Goal: Communication & Community: Answer question/provide support

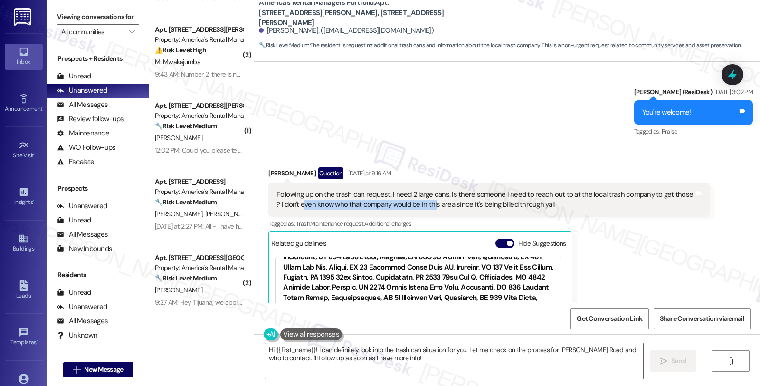
scroll to position [2020, 0]
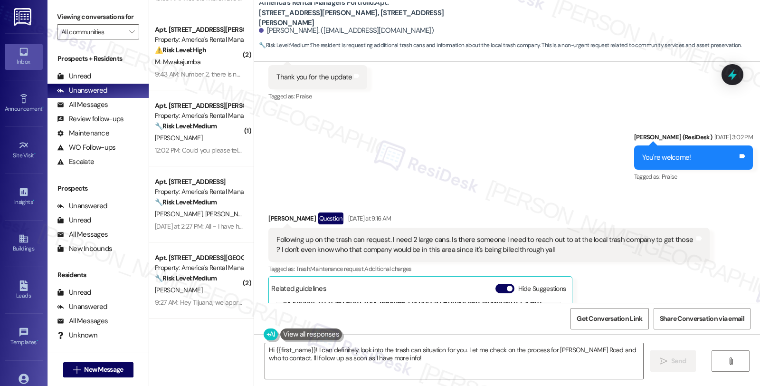
click at [613, 179] on div "Sent via SMS [PERSON_NAME] (ResiDesk) [DATE] 3:02 PM You're welcome! Tags and n…" at bounding box center [507, 151] width 506 height 80
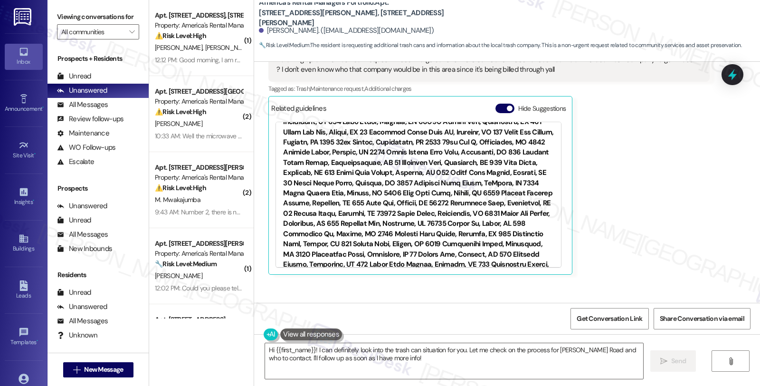
scroll to position [2179, 0]
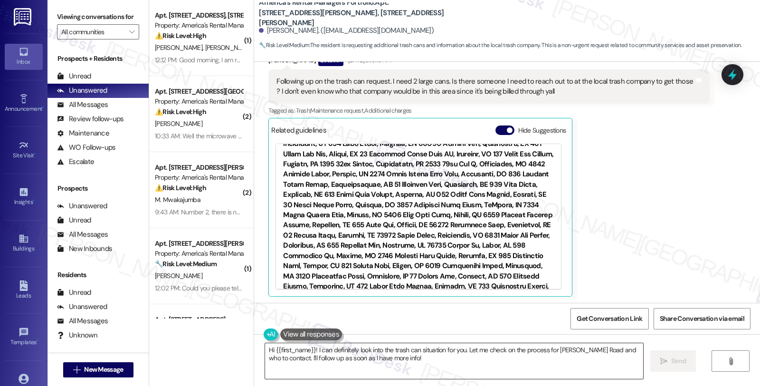
click at [311, 351] on textarea "Hi {{first_name}}! I can definitely look into the trash can situation for you. …" at bounding box center [454, 361] width 378 height 36
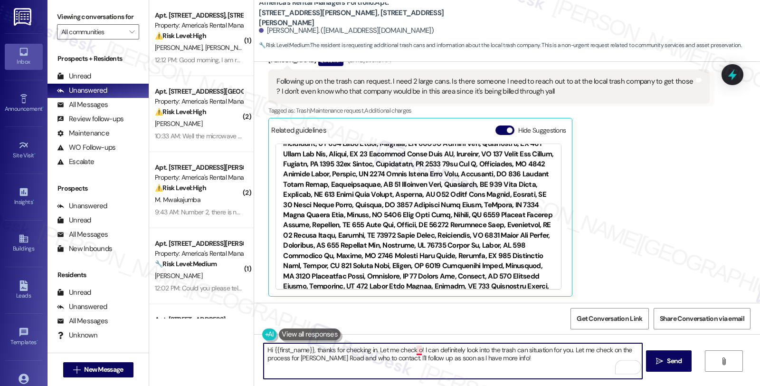
click at [414, 348] on textarea "Hi {{first_name}}, thanks for checking in. Let me check o! I can definitely loo…" at bounding box center [453, 361] width 378 height 36
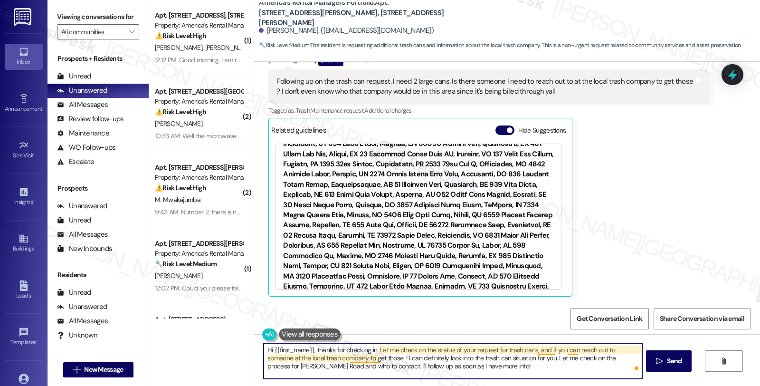
click at [365, 357] on textarea "Hi {{first_name}}, thanks for checking in. Let me check on the status of your r…" at bounding box center [453, 361] width 378 height 36
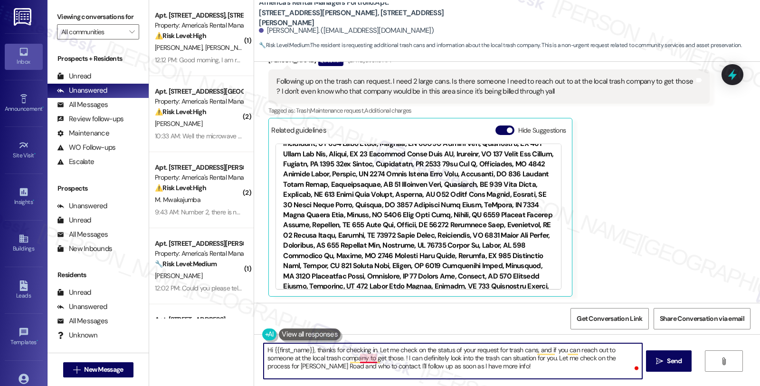
click at [365, 357] on textarea "Hi {{first_name}}, thanks for checking in. Let me check on the status of your r…" at bounding box center [453, 361] width 378 height 36
click at [544, 363] on textarea "Hi {{first_name}}, thanks for checking in. Let me check on the status of your r…" at bounding box center [453, 361] width 378 height 36
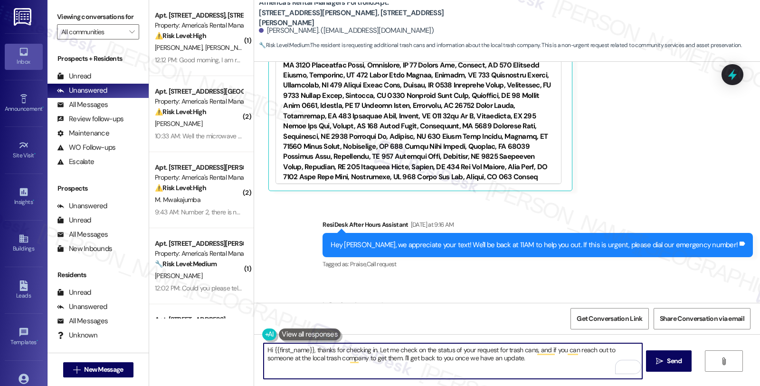
scroll to position [2337, 0]
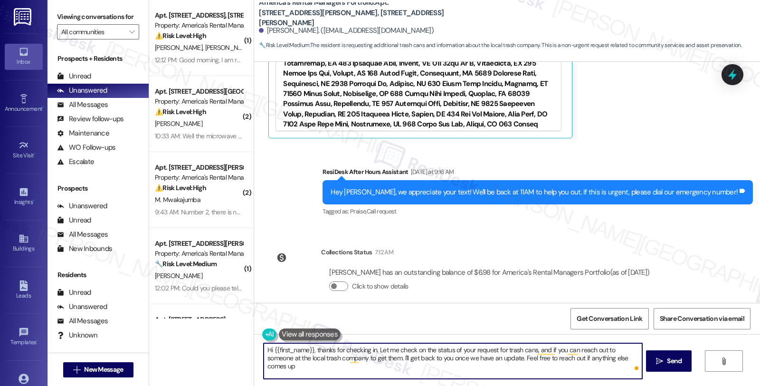
type textarea "Hi {{first_name}}, thanks for checking in. Let me check on the status of your r…"
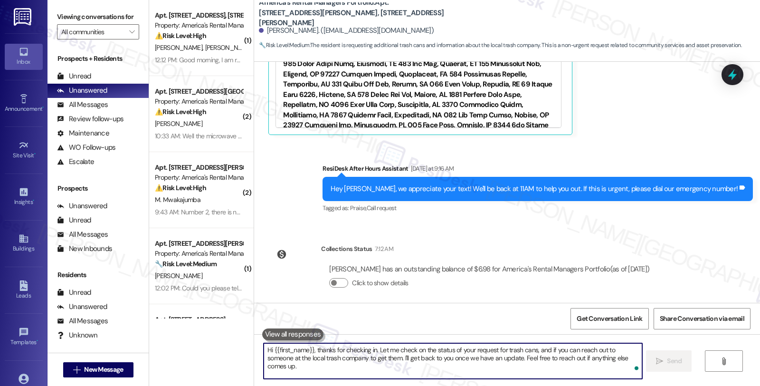
scroll to position [2413, 0]
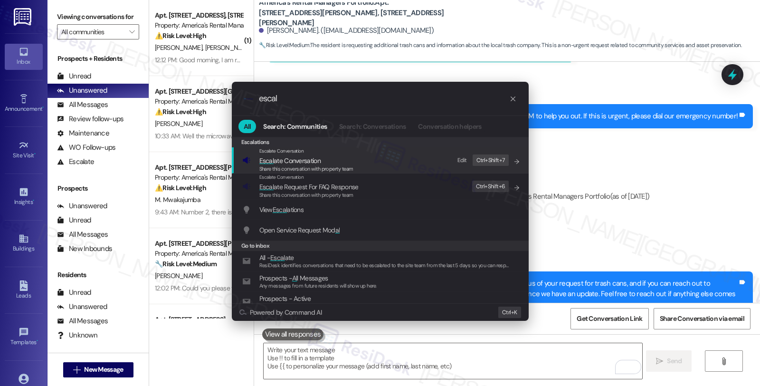
type input "escal"
click at [331, 164] on span "Escal ate Conversation" at bounding box center [306, 160] width 94 height 10
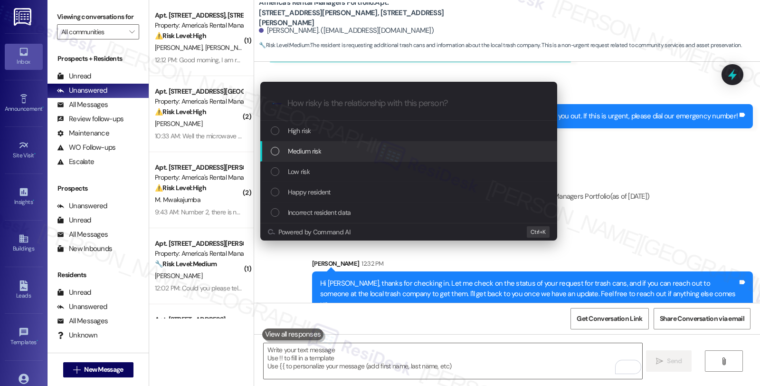
click at [324, 146] on div "Medium risk" at bounding box center [410, 151] width 278 height 10
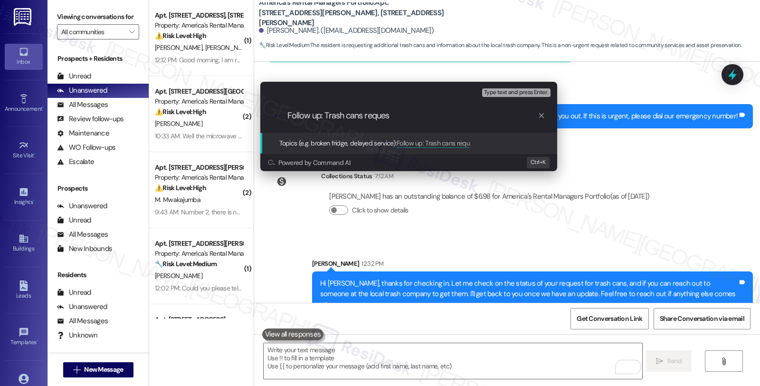
type input "Follow up: Trash cans request"
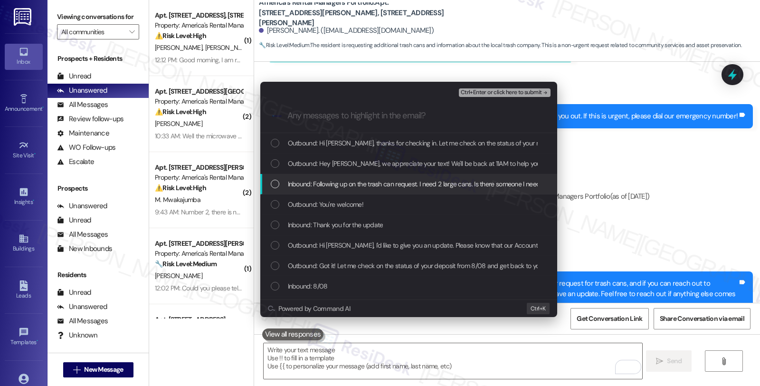
click at [325, 181] on span "Inbound: Following up on the trash can request. I need 2 large cans. Is there s…" at bounding box center [619, 184] width 662 height 10
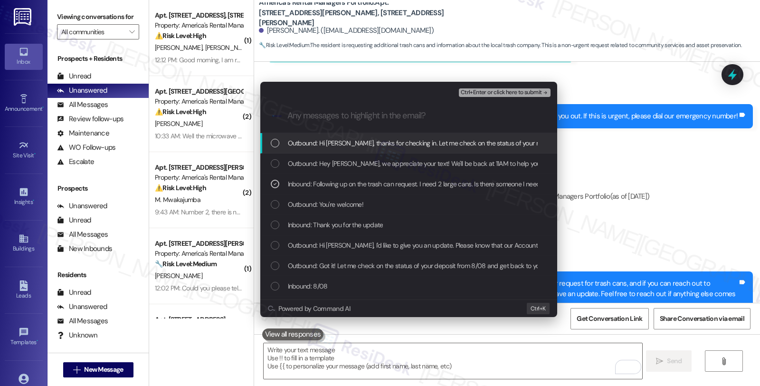
click at [474, 96] on button "Ctrl+Enter or click here to submit" at bounding box center [505, 92] width 92 height 9
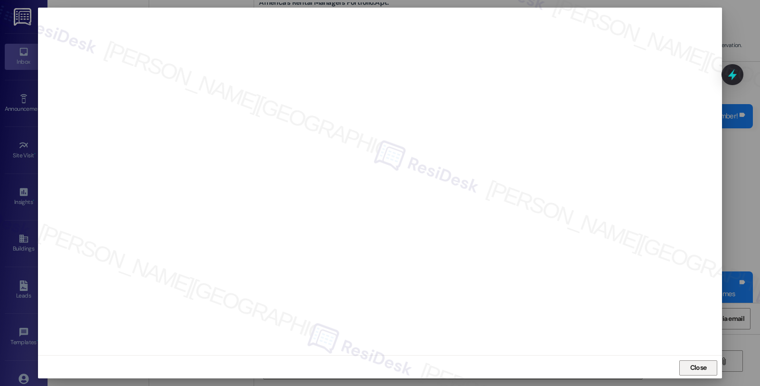
click at [688, 371] on span "Close" at bounding box center [698, 368] width 20 height 10
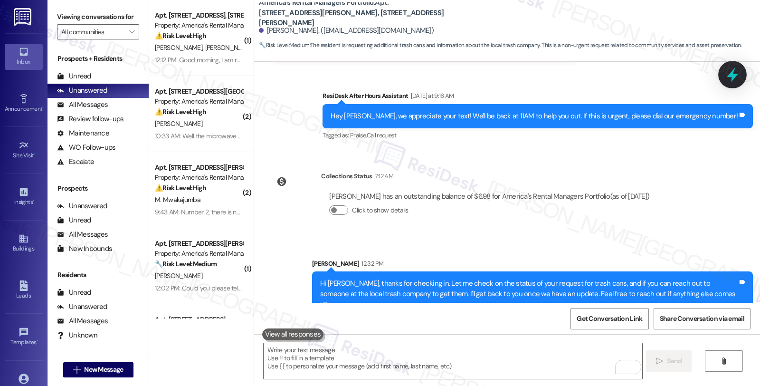
click at [725, 72] on icon at bounding box center [733, 75] width 16 height 16
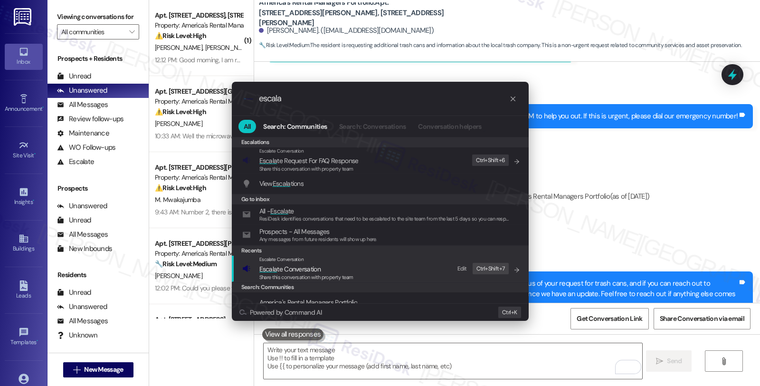
type input "escala"
click at [291, 272] on span "Escala te Conversation" at bounding box center [289, 269] width 61 height 9
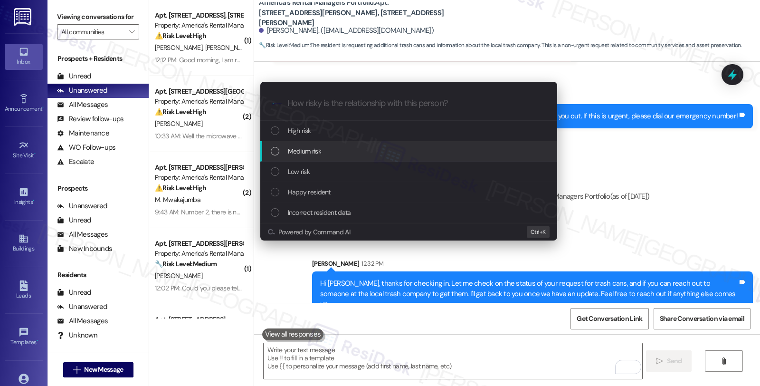
click at [301, 157] on div "Medium risk" at bounding box center [408, 151] width 297 height 20
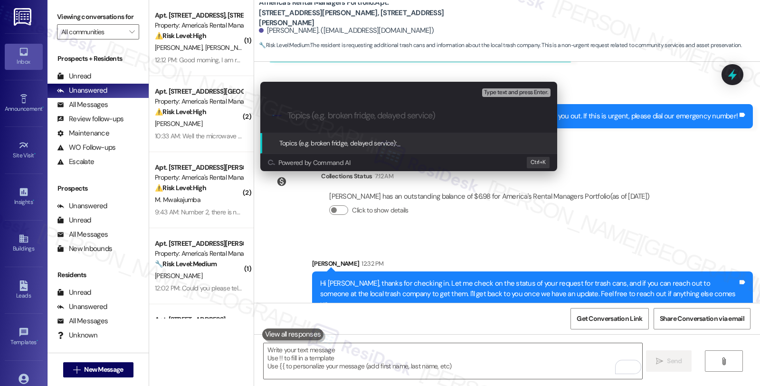
paste input "Follow up: Trash cans request"
type input "Follow up: Trash cans request"
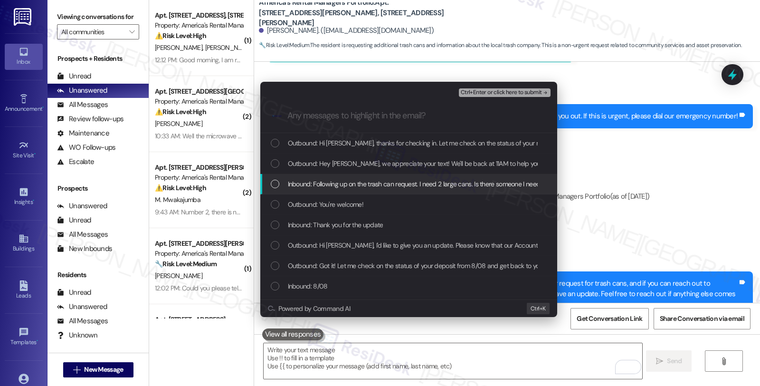
click at [302, 182] on span "Inbound: Following up on the trash can request. I need 2 large cans. Is there s…" at bounding box center [619, 184] width 662 height 10
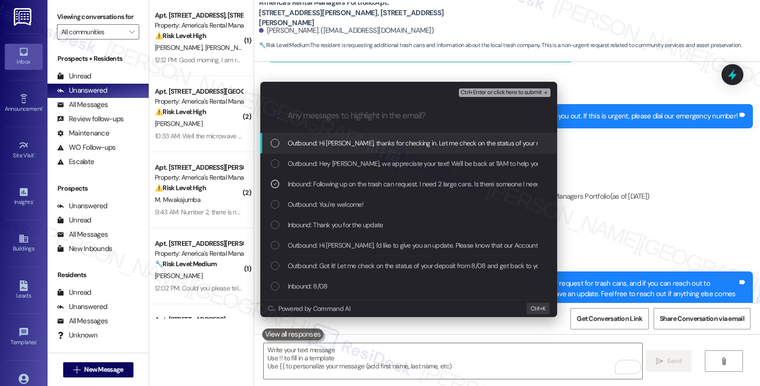
click at [493, 94] on span "Ctrl+Enter or click here to submit" at bounding box center [501, 92] width 81 height 7
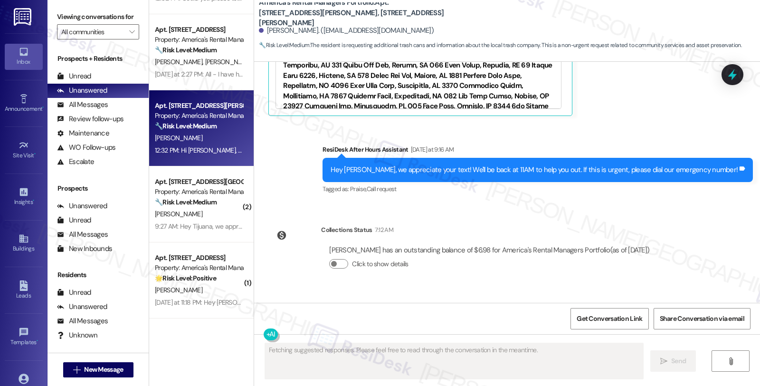
scroll to position [2427, 0]
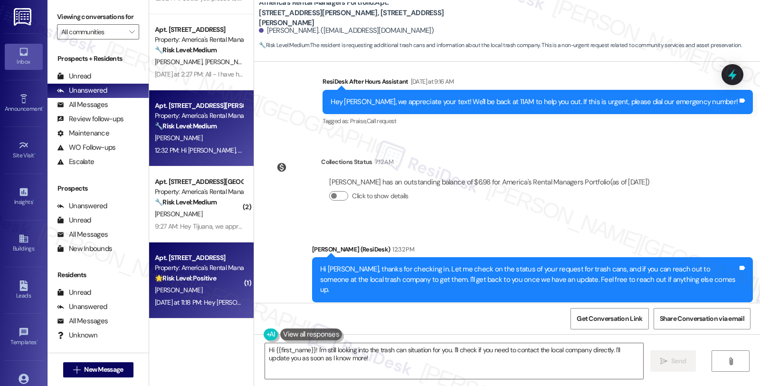
click at [211, 282] on div "🌟 Risk Level: Positive The resident is providing positive feedback about the se…" at bounding box center [199, 278] width 88 height 10
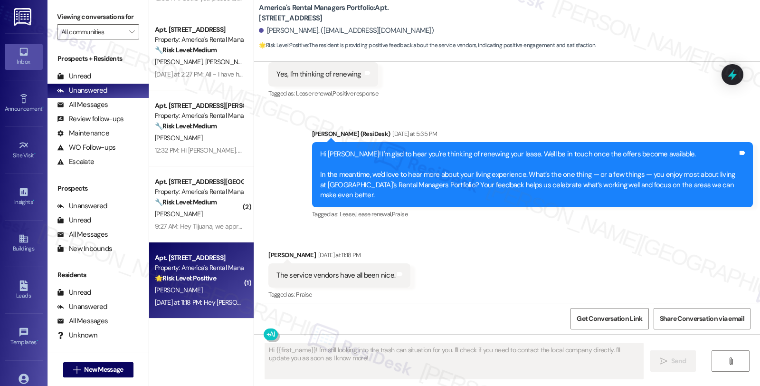
scroll to position [471, 0]
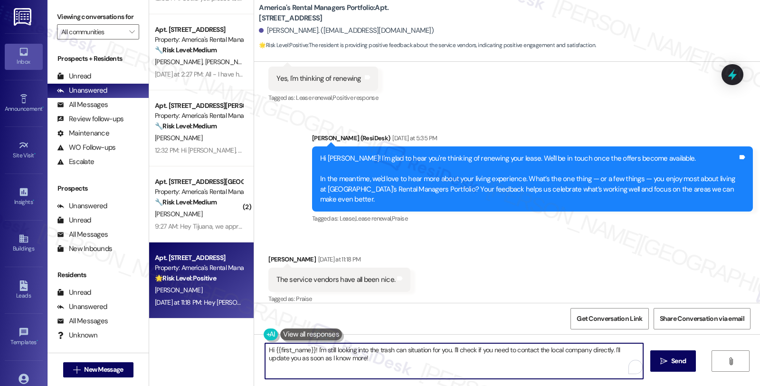
drag, startPoint x: 314, startPoint y: 349, endPoint x: 209, endPoint y: 339, distance: 105.0
click at [209, 339] on div "( 2 ) Apt. [STREET_ADDRESS][PERSON_NAME][PERSON_NAME] Property: America's Renta…" at bounding box center [454, 193] width 611 height 386
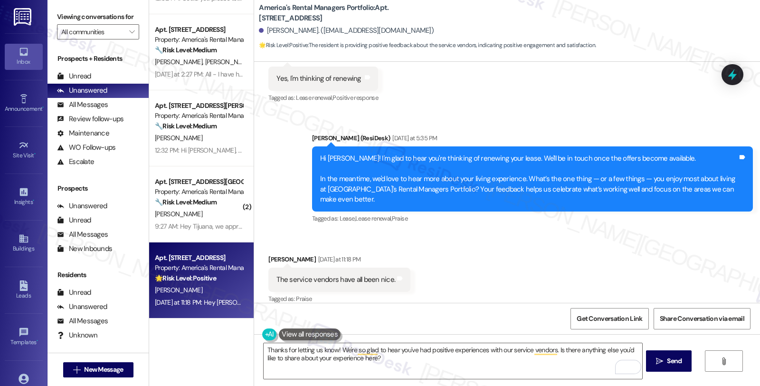
click at [477, 263] on div "Received via SMS [PERSON_NAME] [DATE] at 11:18 PM The service vendors have all …" at bounding box center [507, 273] width 506 height 80
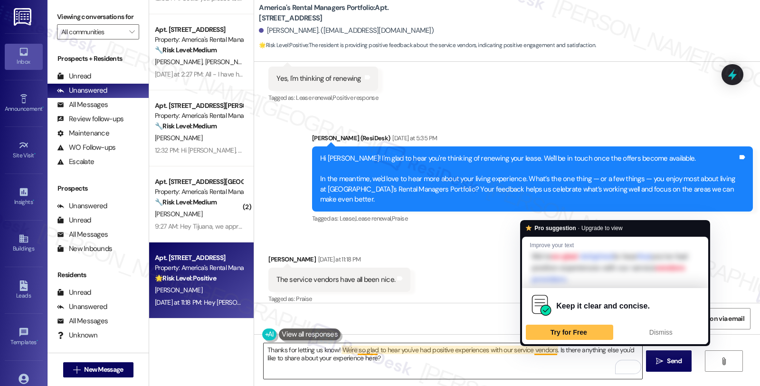
click at [566, 359] on textarea "Thanks for letting us know! We're so glad to hear you've had positive experienc…" at bounding box center [453, 361] width 378 height 36
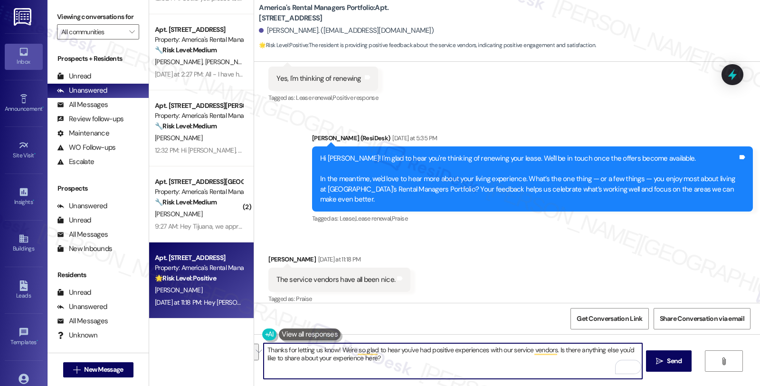
drag, startPoint x: 553, startPoint y: 350, endPoint x: 558, endPoint y: 355, distance: 7.4
click at [558, 355] on textarea "Thanks for letting us know! We're so glad to hear you've had positive experienc…" at bounding box center [453, 361] width 378 height 36
paste textarea "We appreciate knowing what we’re doing well."
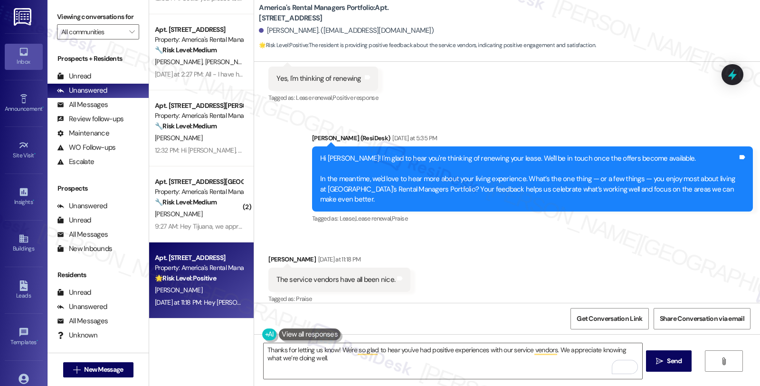
click at [452, 254] on div "Received via SMS [PERSON_NAME] [DATE] at 11:18 PM The service vendors have all …" at bounding box center [507, 273] width 506 height 80
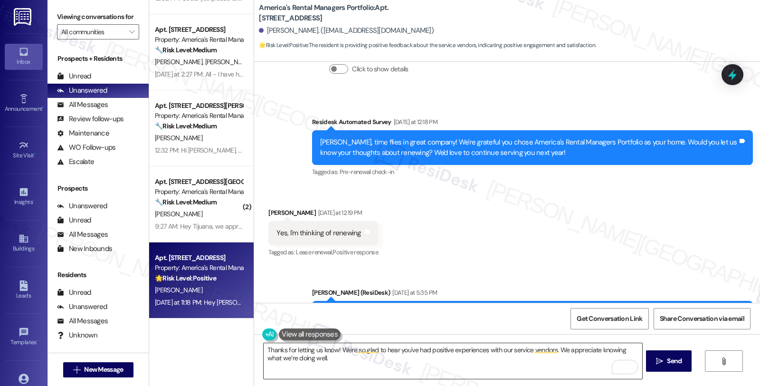
scroll to position [2, 0]
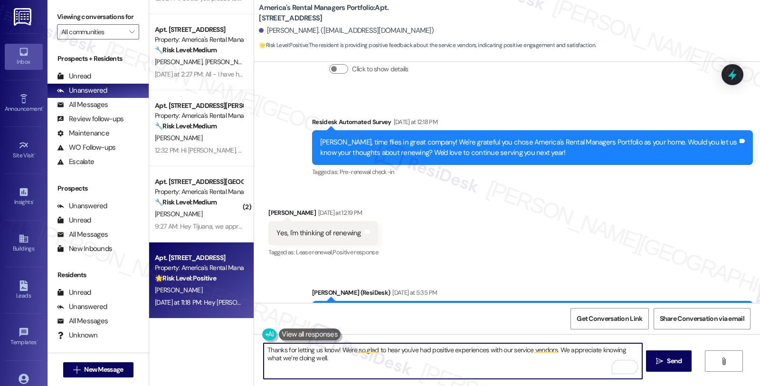
click at [368, 358] on textarea "Thanks for letting us know! We're so glad to hear you've had positive experienc…" at bounding box center [453, 361] width 378 height 36
paste textarea "Can I ask a quick favor...would you mind sharing your positive experience by wr…"
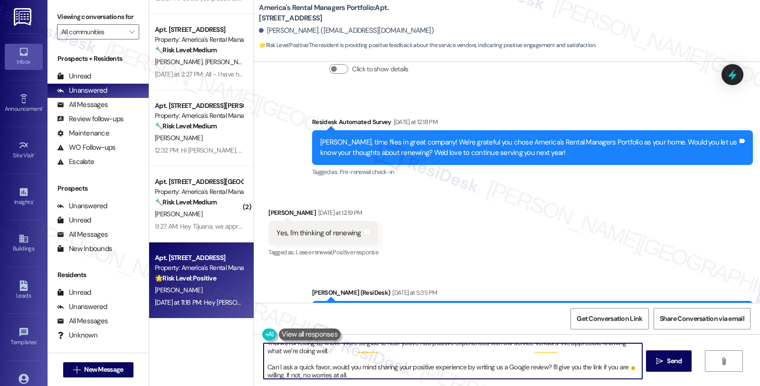
scroll to position [7, 0]
type textarea "Thanks for letting us know! We're so glad to hear you've had positive experienc…"
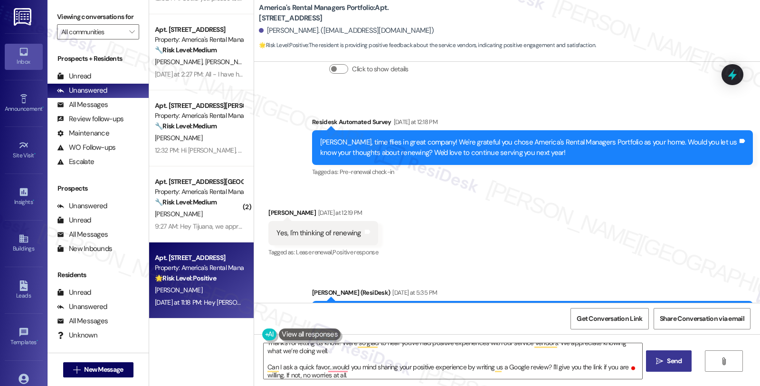
click at [663, 363] on span " Send" at bounding box center [669, 361] width 30 height 10
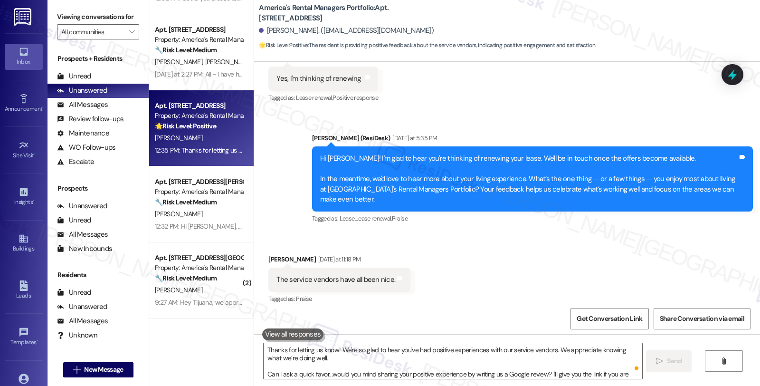
scroll to position [658, 0]
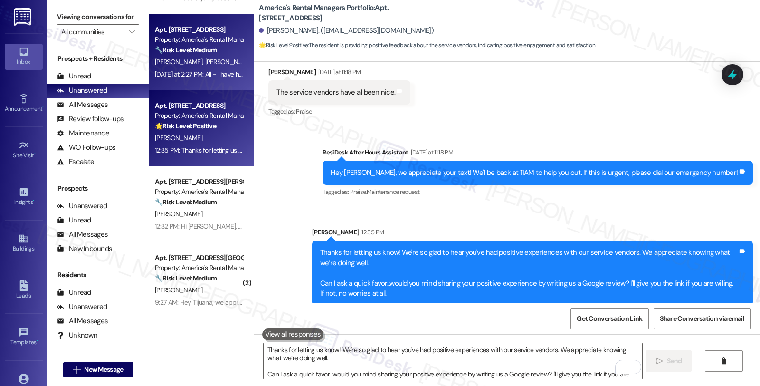
click at [226, 68] on div "[DATE] at 2:27 PM: All - I have here people working on the wall - they covered …" at bounding box center [199, 74] width 90 height 12
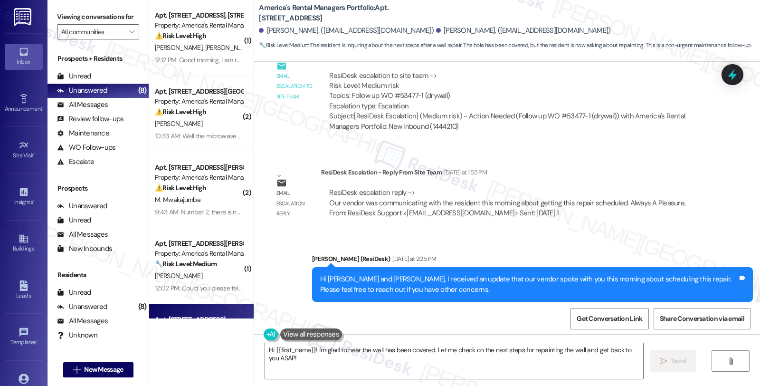
scroll to position [1314, 0]
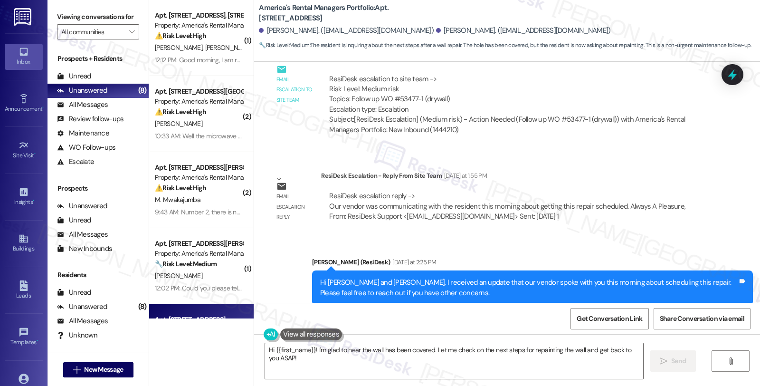
click at [689, 236] on div "Sent via SMS [PERSON_NAME] (ResiDesk) [DATE] at 2:25 PM Hi [PERSON_NAME] and [P…" at bounding box center [507, 281] width 506 height 90
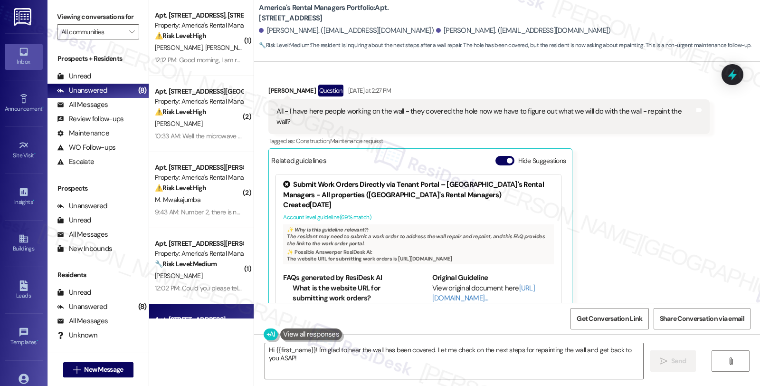
scroll to position [1578, 0]
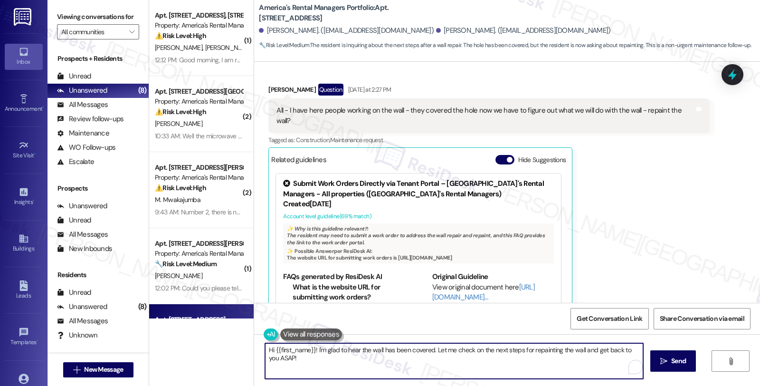
drag, startPoint x: 430, startPoint y: 350, endPoint x: 449, endPoint y: 369, distance: 26.2
click at [449, 369] on textarea "Hi {{first_name}}! I'm glad to hear the wall has been covered. Let me check on …" at bounding box center [454, 361] width 378 height 36
type textarea "Hi {{first_name}}! I'm glad to hear the wall has been covered. Have you had the…"
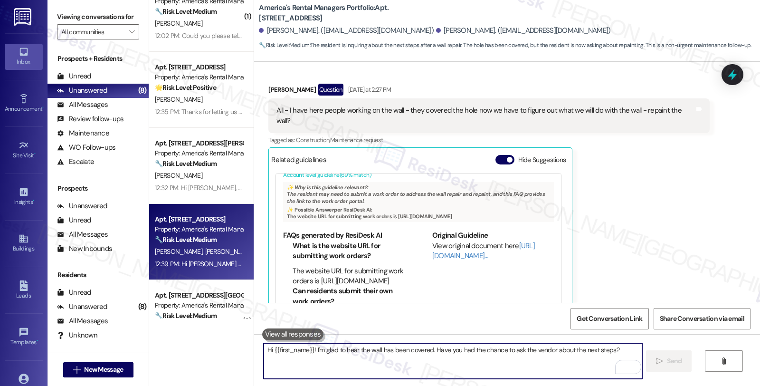
scroll to position [290, 0]
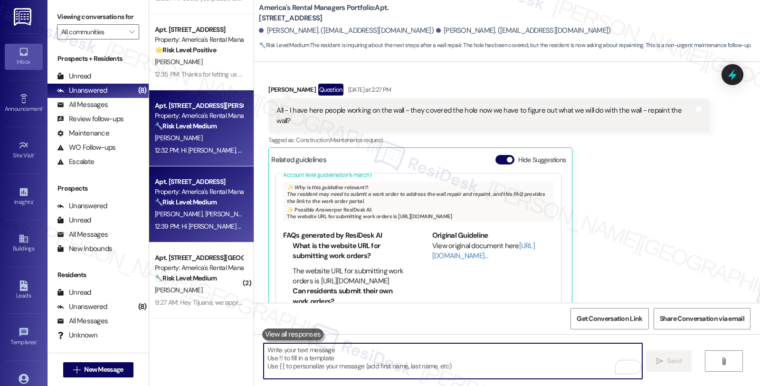
click at [225, 128] on div "🔧 Risk Level: Medium The resident is requesting additional trash cans and infor…" at bounding box center [199, 126] width 88 height 10
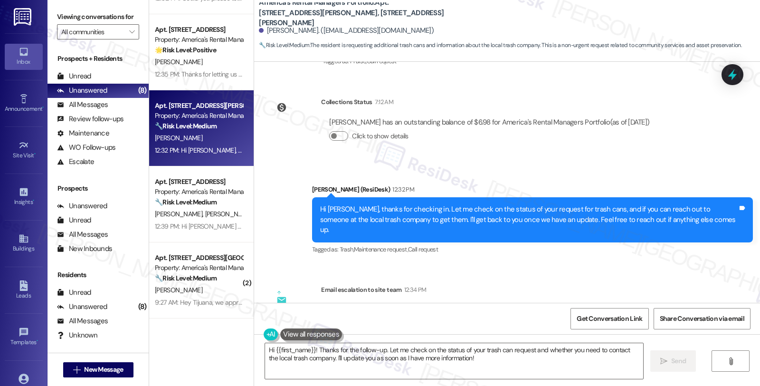
scroll to position [2544, 0]
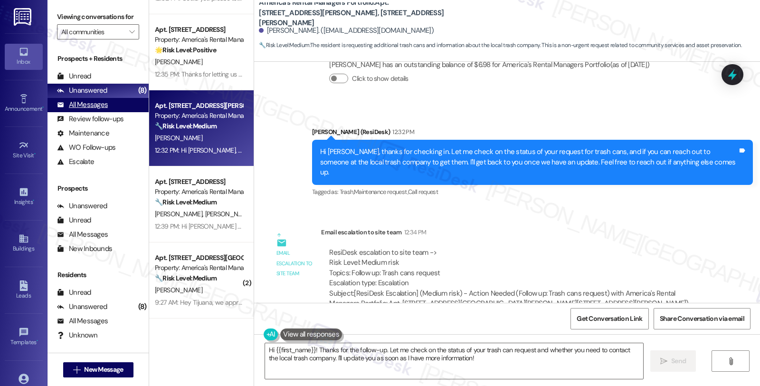
click at [97, 110] on div "All Messages" at bounding box center [82, 105] width 51 height 10
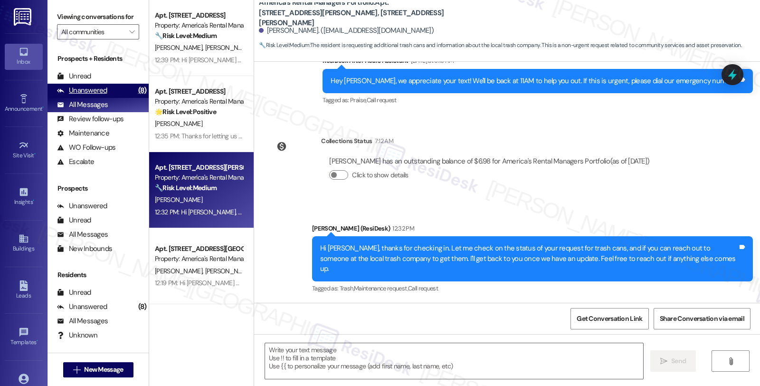
click at [100, 98] on div "Unanswered (8)" at bounding box center [98, 91] width 101 height 14
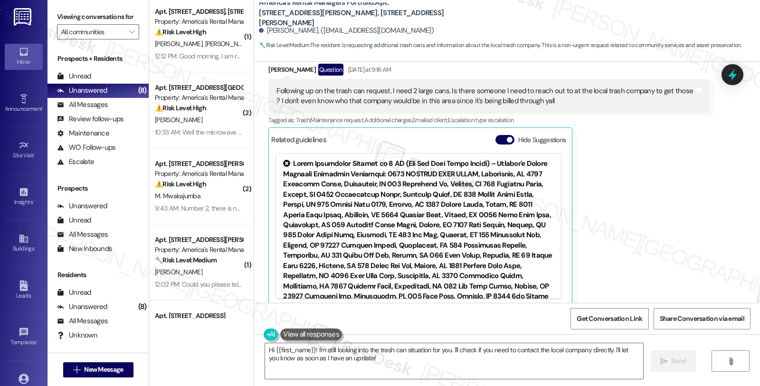
scroll to position [0, 0]
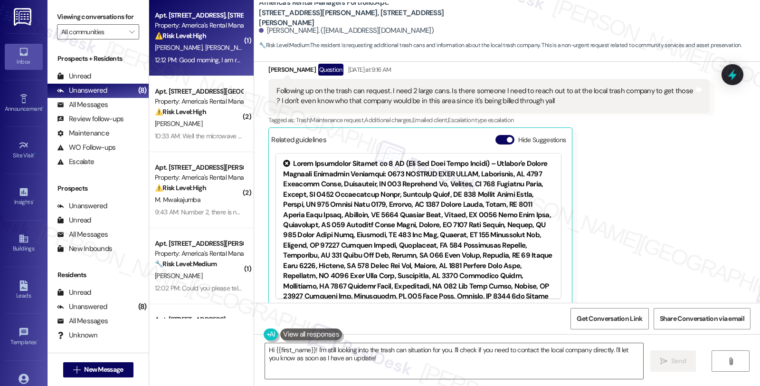
click at [225, 34] on div "⚠️ Risk Level: High The resident is reporting an incomplete door, which poses a…" at bounding box center [199, 36] width 88 height 10
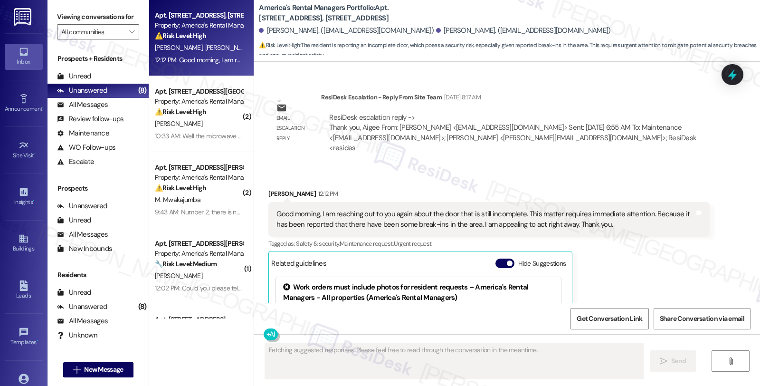
scroll to position [1783, 0]
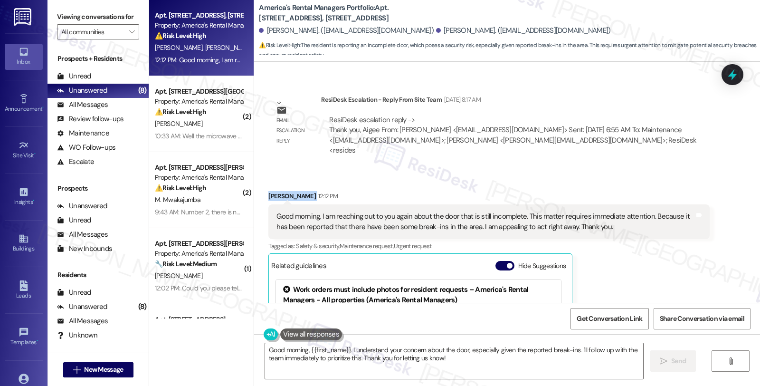
drag, startPoint x: 263, startPoint y: 163, endPoint x: 295, endPoint y: 167, distance: 32.0
click at [295, 191] on div "[PERSON_NAME] 12:12 PM" at bounding box center [488, 197] width 441 height 13
copy div "[PERSON_NAME]"
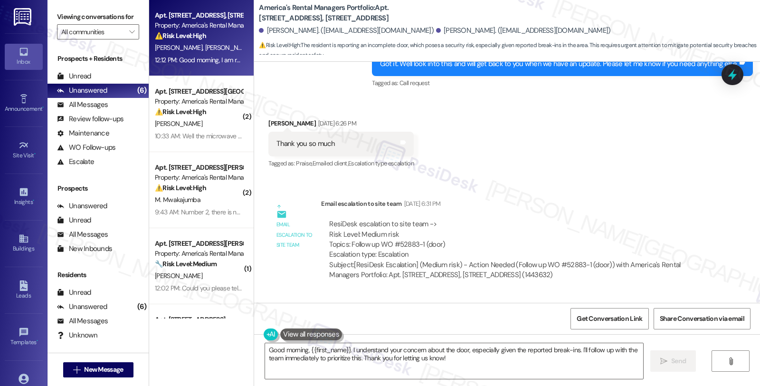
scroll to position [1308, 0]
drag, startPoint x: 393, startPoint y: 223, endPoint x: 418, endPoint y: 221, distance: 25.3
click at [418, 221] on div "ResiDesk escalation to site team -> Risk Level: Medium risk Topics: Follow up W…" at bounding box center [515, 240] width 372 height 41
copy div "52883-1"
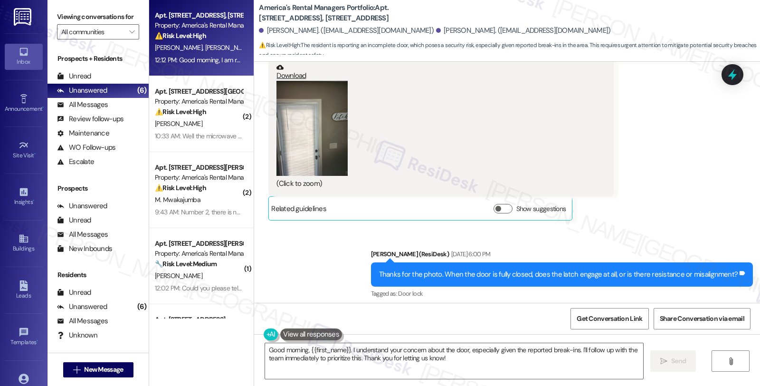
scroll to position [885, 0]
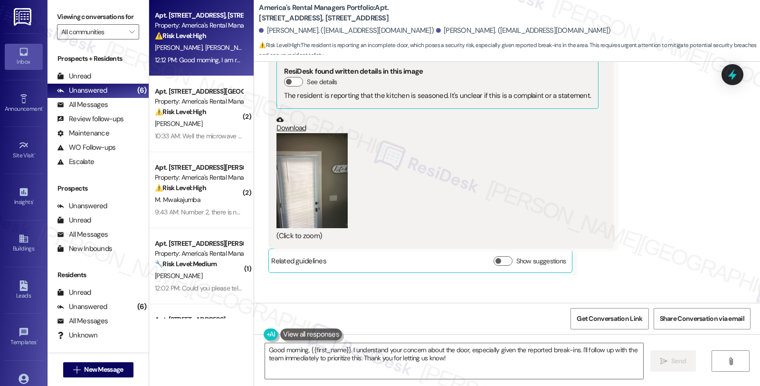
click at [300, 176] on button "Zoom image" at bounding box center [312, 180] width 71 height 95
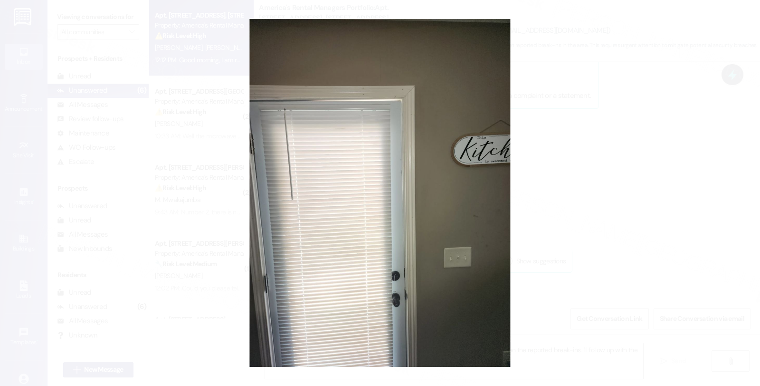
click at [562, 159] on button "Unzoom image" at bounding box center [380, 193] width 760 height 386
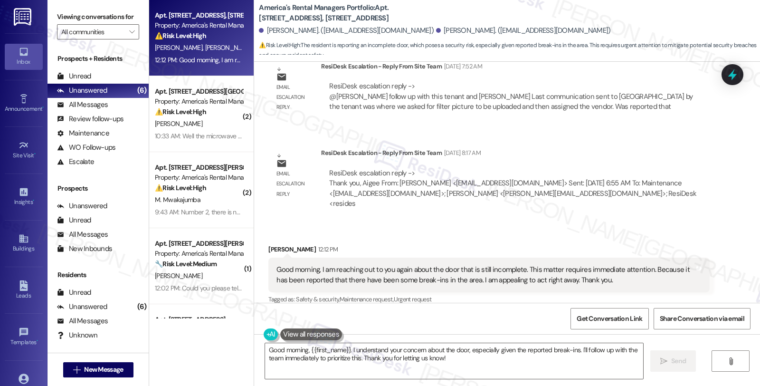
scroll to position [1888, 0]
